Goal: Find contact information: Find contact information

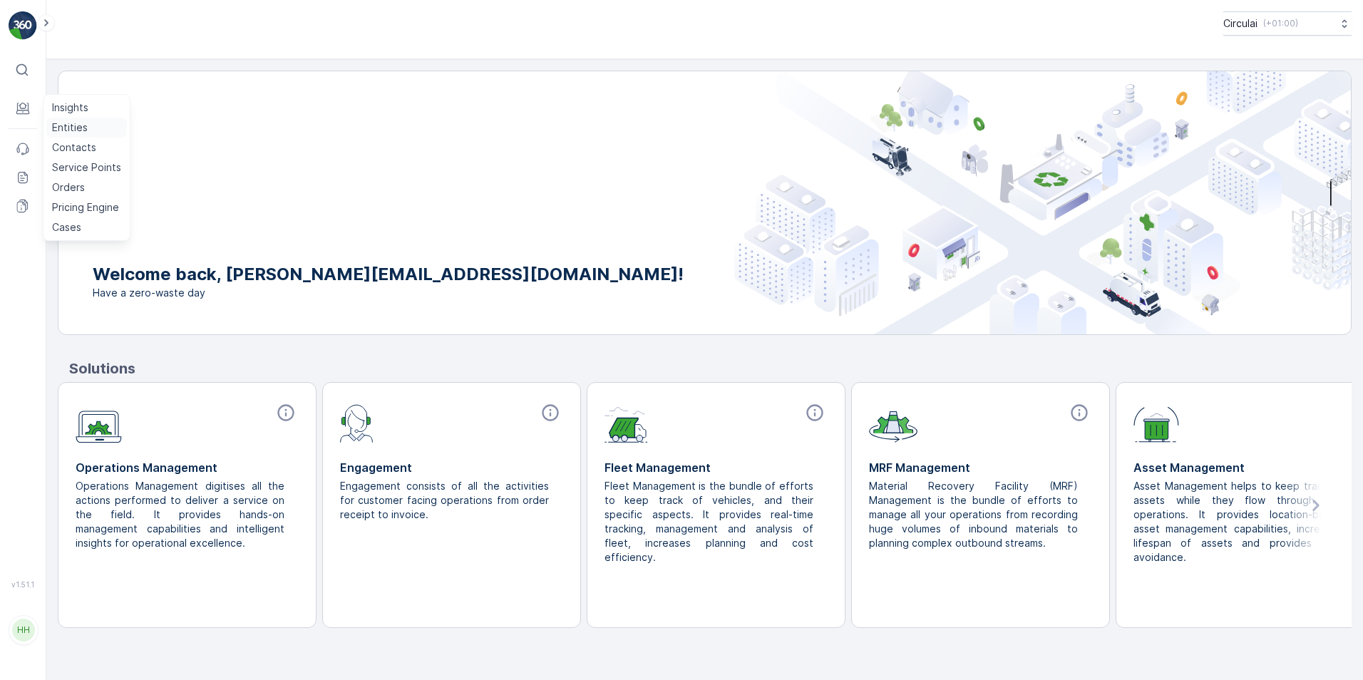
click at [69, 129] on p "Entities" at bounding box center [70, 127] width 36 height 14
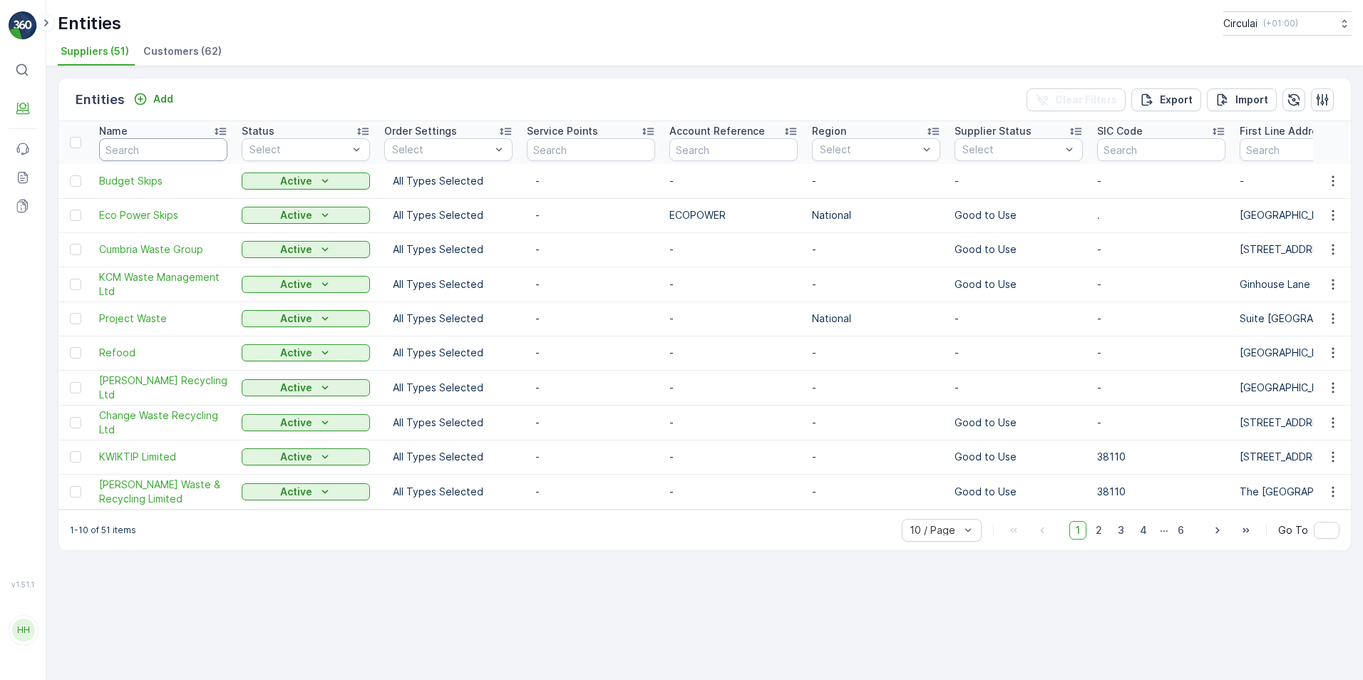
click at [134, 143] on input "text" at bounding box center [163, 149] width 128 height 23
type input "first"
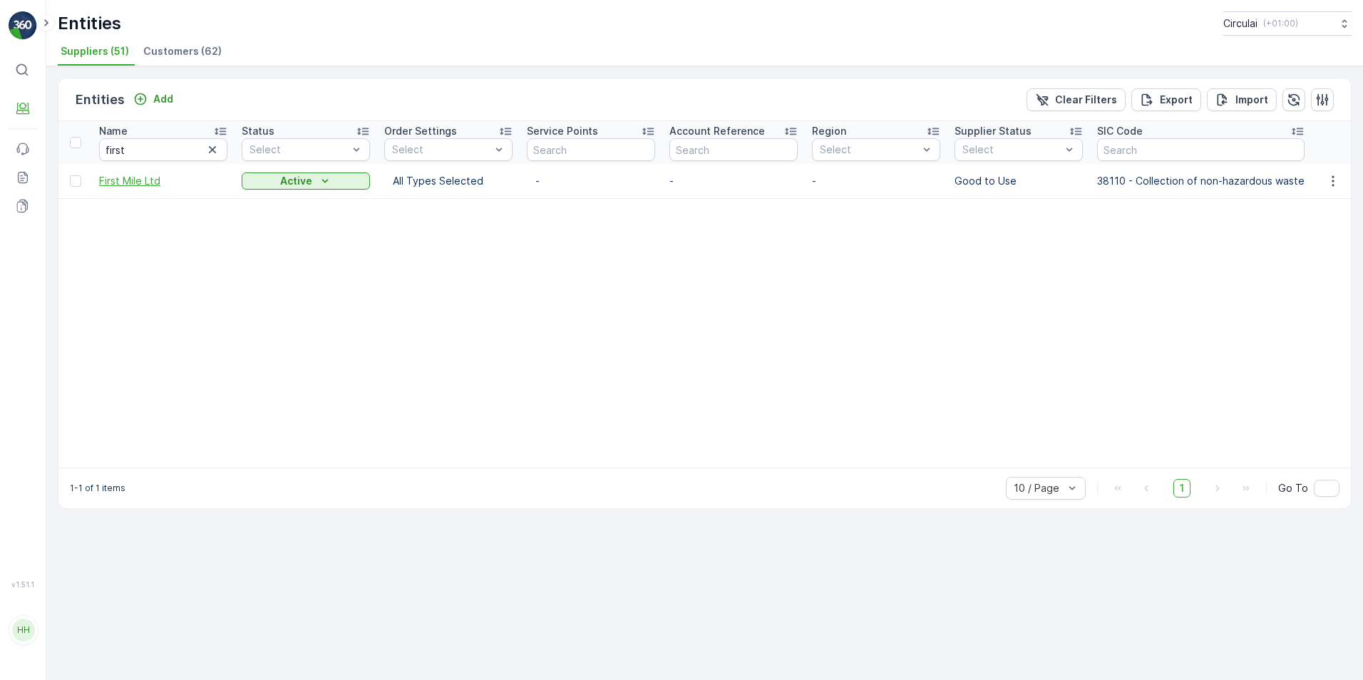
click at [130, 180] on span "First Mile Ltd" at bounding box center [163, 181] width 128 height 14
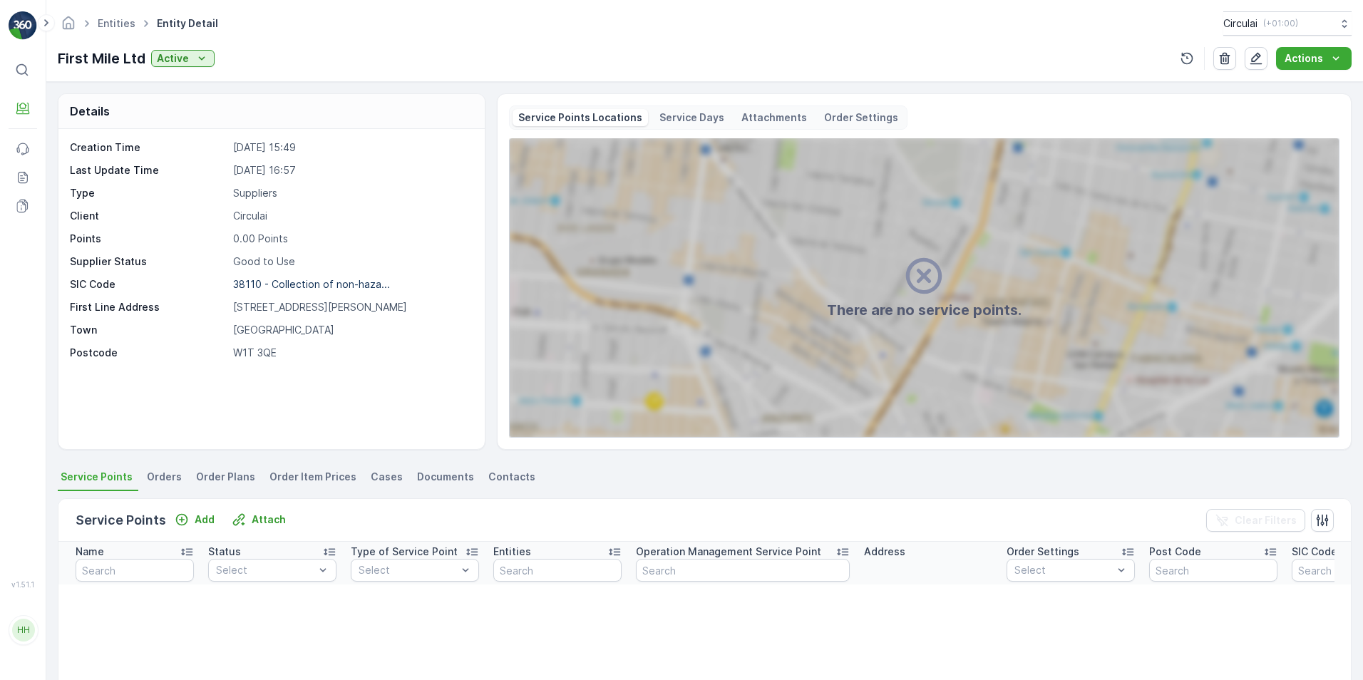
click at [508, 470] on span "Contacts" at bounding box center [511, 477] width 47 height 14
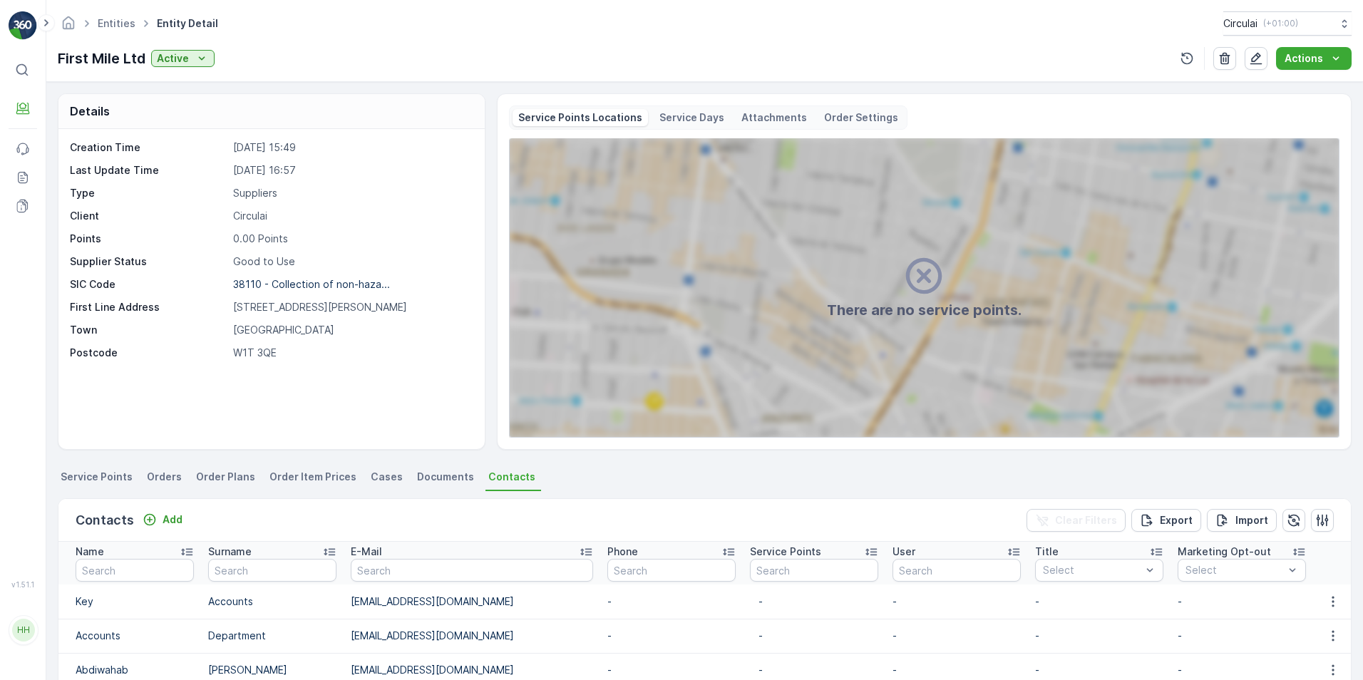
scroll to position [285, 0]
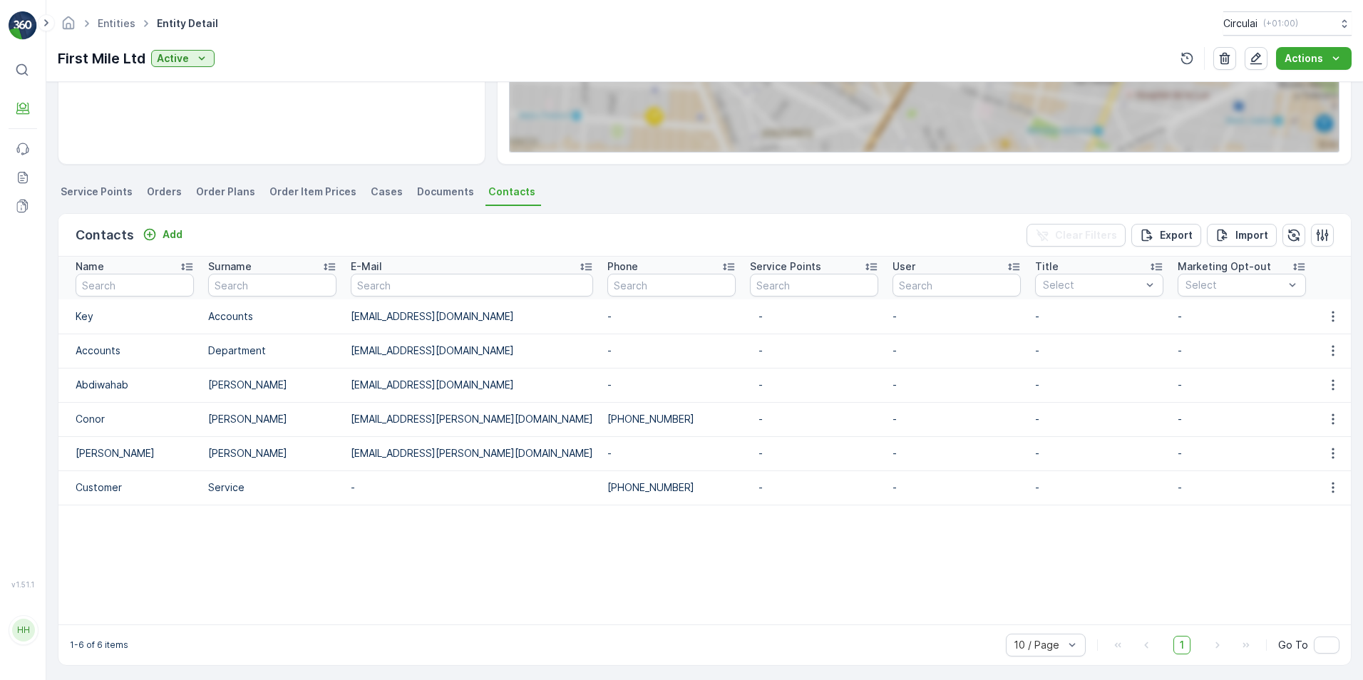
click at [601, 383] on td "-" at bounding box center [671, 385] width 143 height 34
drag, startPoint x: 646, startPoint y: 486, endPoint x: 372, endPoint y: 488, distance: 274.4
click at [372, 488] on tr "Customer Service - [PHONE_NUMBER] - - - - - - - [DATE] 15:23" at bounding box center [1138, 487] width 2160 height 34
copy tr "[PHONE_NUMBER]"
click at [612, 565] on table "Name Surname E-Mail Phone Service Points User Title Select Marketing Opt-out Se…" at bounding box center [1138, 441] width 2160 height 368
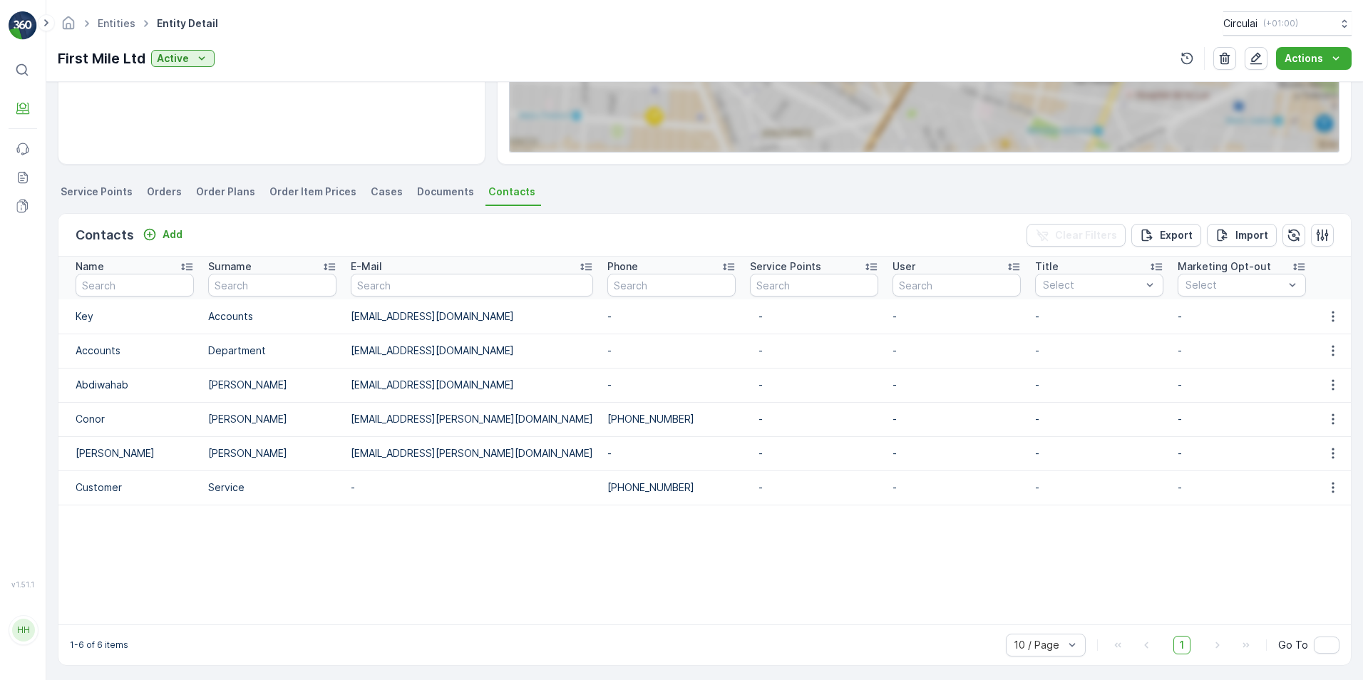
drag, startPoint x: 658, startPoint y: 415, endPoint x: 490, endPoint y: 418, distance: 167.5
click at [490, 418] on tr "[PERSON_NAME] [EMAIL_ADDRESS][PERSON_NAME][DOMAIN_NAME] [PHONE_NUMBER] - - - - …" at bounding box center [1138, 419] width 2160 height 34
copy tr "k [PHONE_NUMBER]"
click at [629, 454] on td "-" at bounding box center [671, 453] width 143 height 34
drag, startPoint x: 652, startPoint y: 422, endPoint x: 554, endPoint y: 430, distance: 98.7
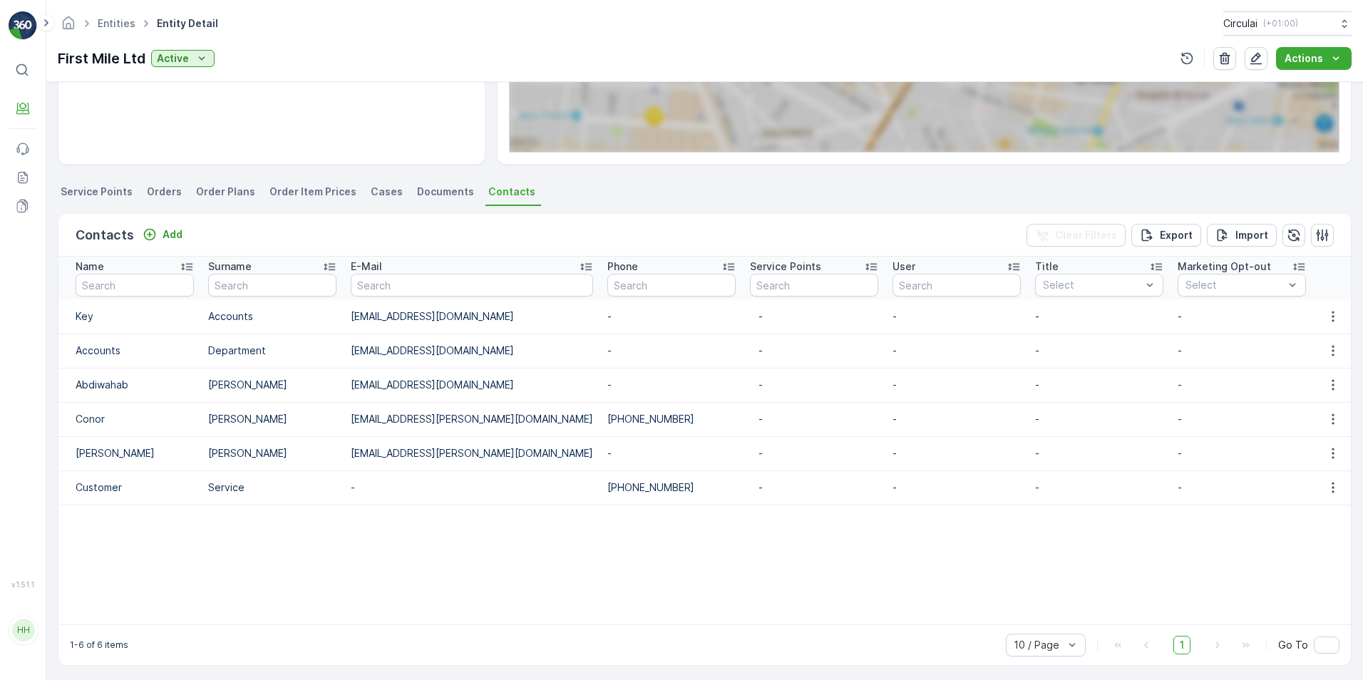
click at [600, 430] on td "[PHONE_NUMBER]" at bounding box center [671, 419] width 143 height 34
copy td "[PHONE_NUMBER]"
click at [600, 441] on td "-" at bounding box center [671, 453] width 143 height 34
